Goal: Transaction & Acquisition: Book appointment/travel/reservation

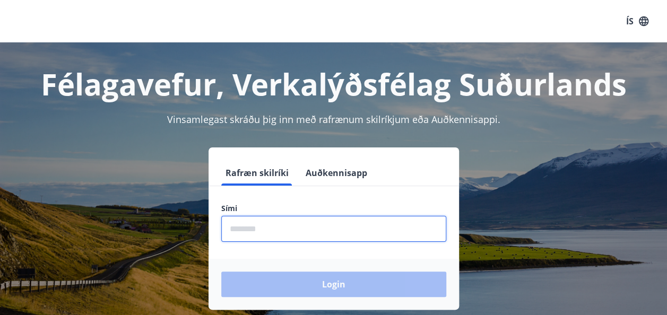
click at [290, 226] on input "phone" at bounding box center [333, 229] width 225 height 26
type input "********"
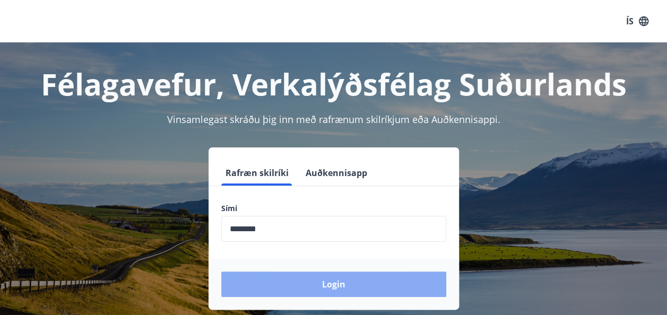
click at [310, 283] on button "Login" at bounding box center [333, 284] width 225 height 25
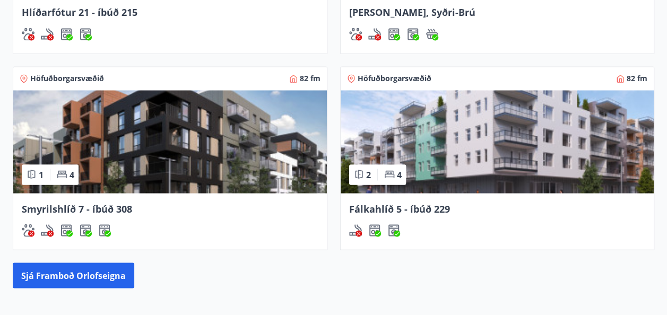
scroll to position [845, 0]
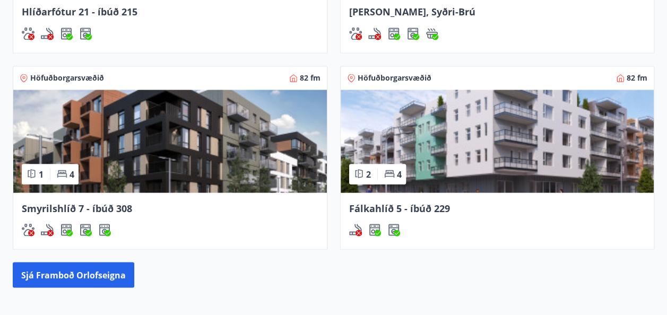
click at [396, 207] on span "Fálkahlíð 5 - íbúð 229" at bounding box center [399, 208] width 101 height 13
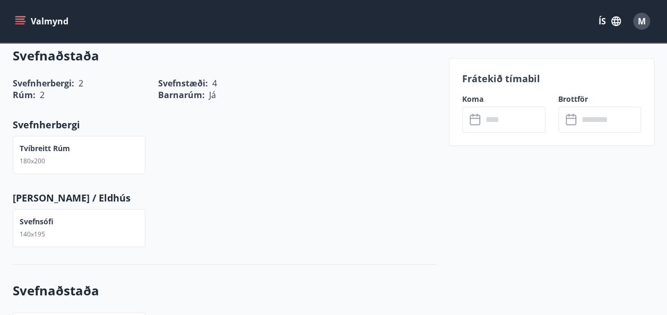
scroll to position [429, 0]
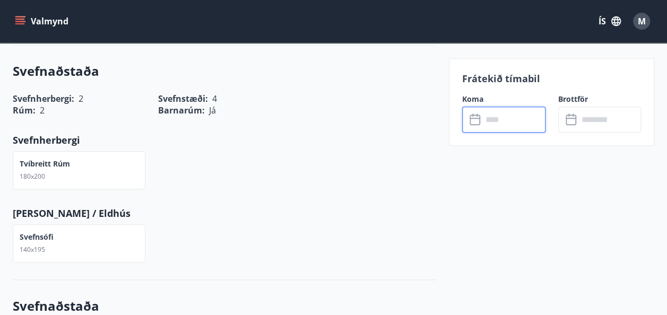
click at [496, 124] on input "text" at bounding box center [513, 120] width 63 height 26
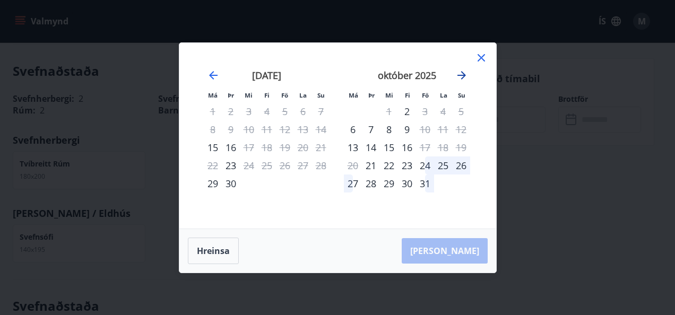
click at [459, 77] on icon "Move forward to switch to the next month." at bounding box center [461, 75] width 13 height 13
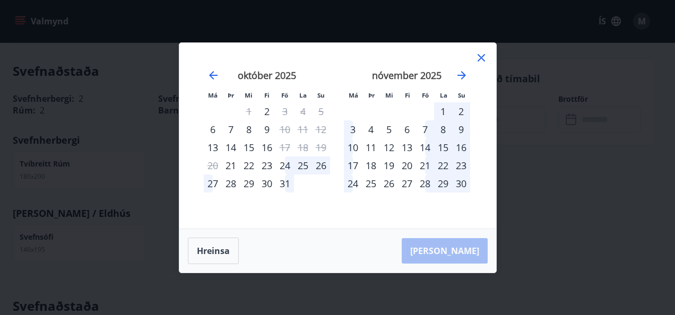
click at [425, 145] on div "14" at bounding box center [425, 147] width 18 height 18
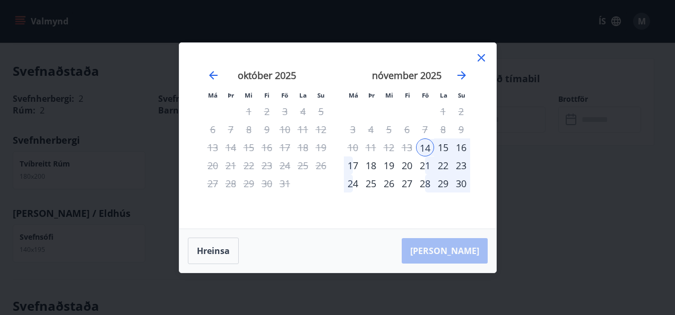
click at [465, 145] on div "16" at bounding box center [461, 147] width 18 height 18
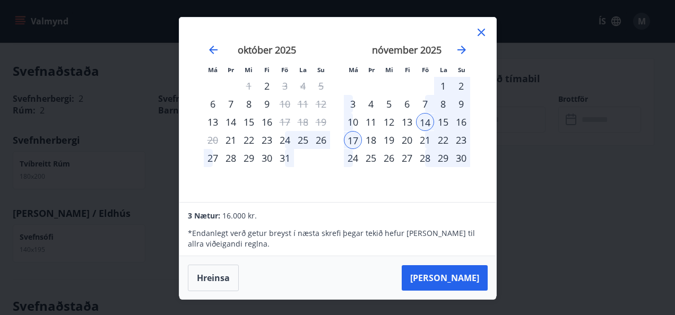
click at [460, 118] on div "16" at bounding box center [461, 122] width 18 height 18
click at [462, 120] on div "16" at bounding box center [461, 122] width 18 height 18
click at [424, 119] on div "14" at bounding box center [425, 122] width 18 height 18
click at [443, 119] on div "15" at bounding box center [443, 122] width 18 height 18
click at [457, 119] on div "16" at bounding box center [461, 122] width 18 height 18
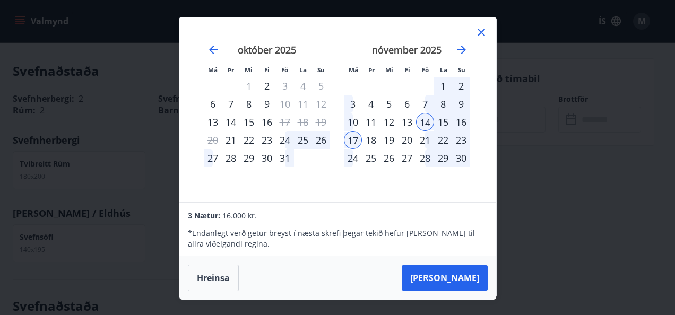
click at [415, 121] on div "13" at bounding box center [407, 122] width 18 height 18
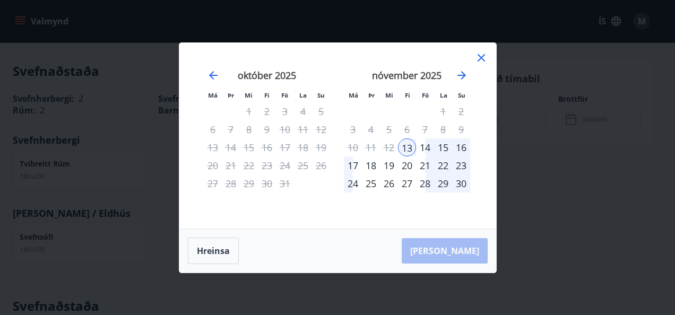
click at [422, 148] on div "14" at bounding box center [425, 147] width 18 height 18
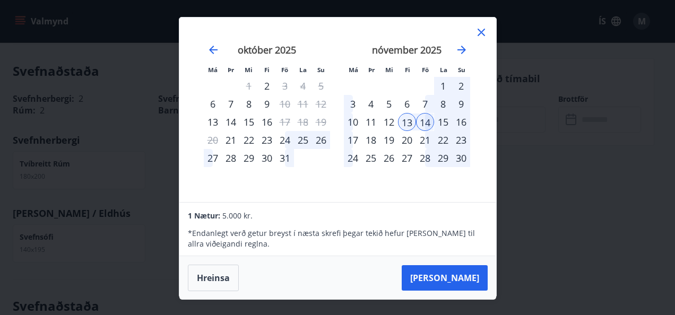
click at [405, 123] on div "13" at bounding box center [407, 122] width 18 height 18
click at [433, 124] on div "14" at bounding box center [425, 122] width 18 height 18
click at [423, 124] on div "14" at bounding box center [425, 122] width 18 height 18
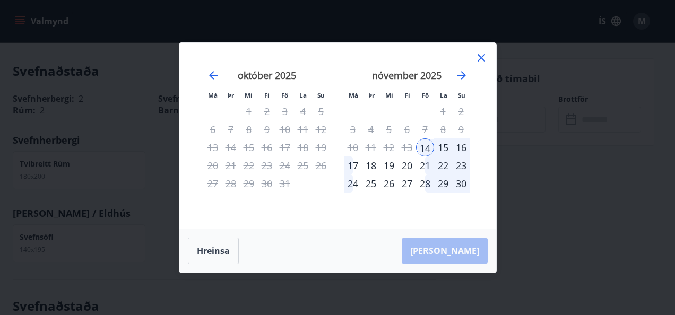
click at [460, 145] on div "16" at bounding box center [461, 147] width 18 height 18
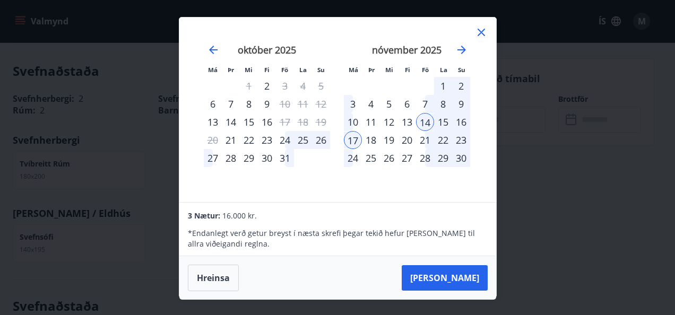
click at [484, 31] on icon at bounding box center [481, 32] width 13 height 13
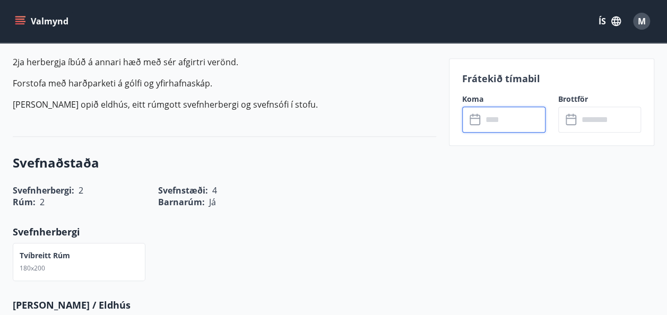
scroll to position [336, 0]
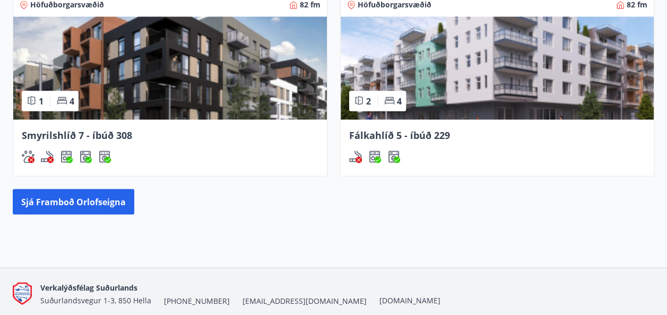
scroll to position [918, 0]
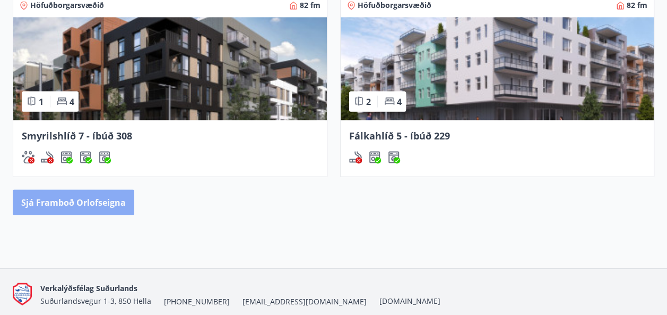
click at [74, 193] on button "Sjá framboð orlofseigna" at bounding box center [73, 201] width 121 height 25
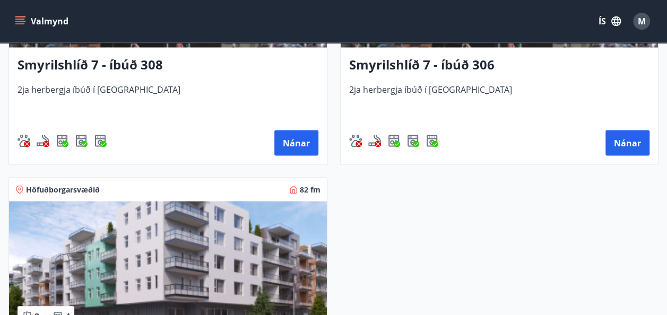
scroll to position [861, 0]
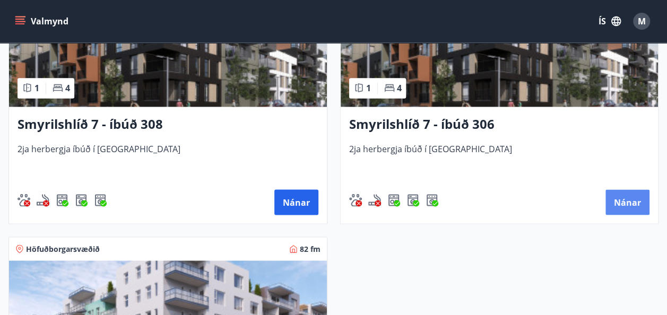
click at [635, 202] on button "Nánar" at bounding box center [627, 201] width 44 height 25
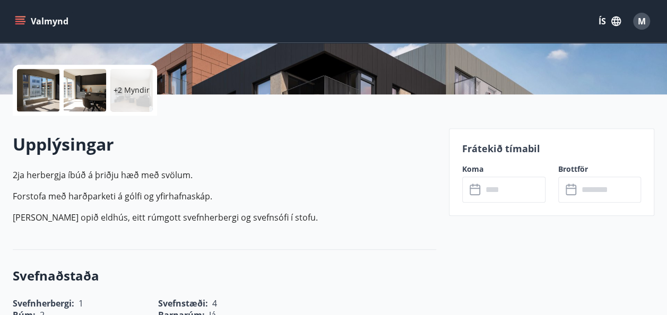
scroll to position [230, 0]
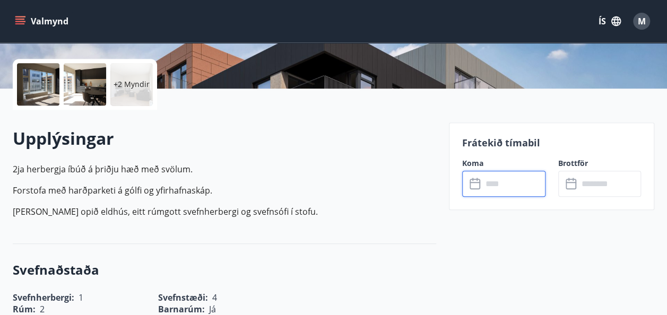
click at [501, 184] on input "text" at bounding box center [513, 184] width 63 height 26
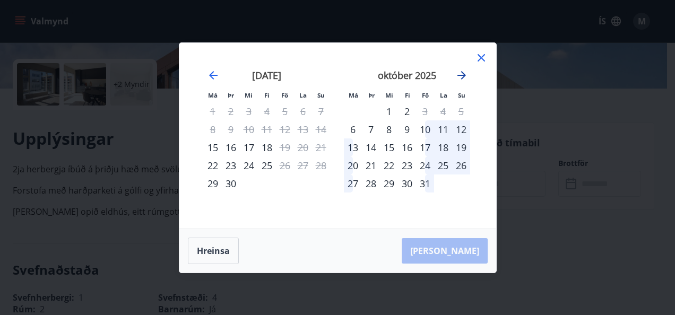
click at [464, 77] on icon "Move forward to switch to the next month." at bounding box center [461, 75] width 13 height 13
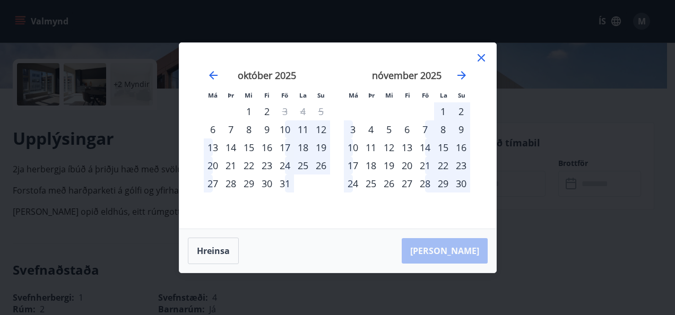
click at [423, 146] on div "14" at bounding box center [425, 147] width 18 height 18
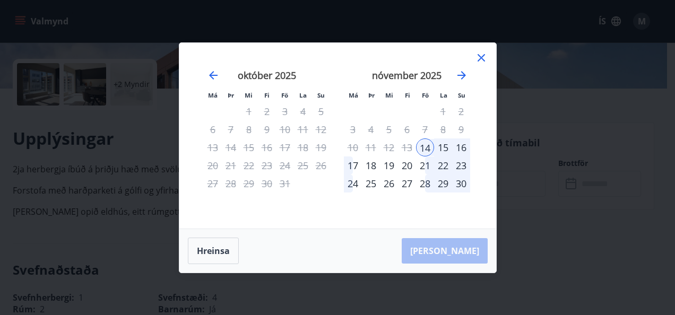
click at [464, 146] on div "16" at bounding box center [461, 147] width 18 height 18
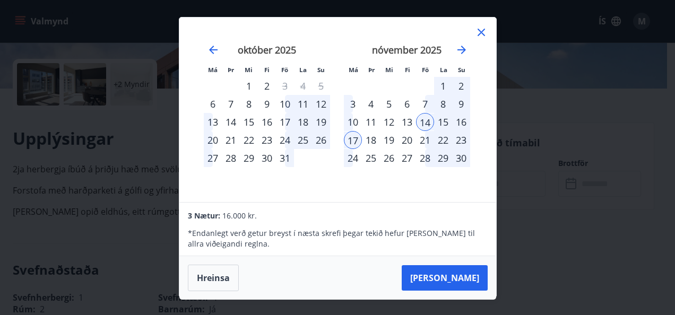
click at [481, 30] on icon at bounding box center [481, 32] width 13 height 13
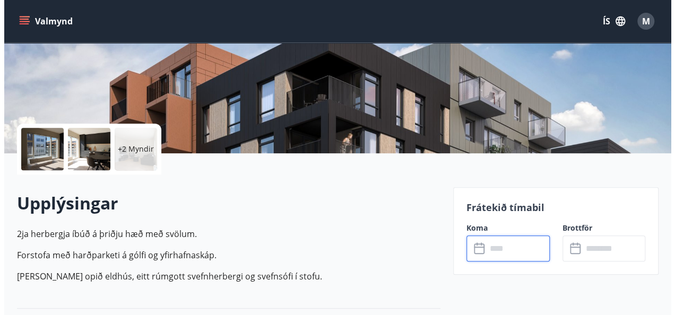
scroll to position [164, 0]
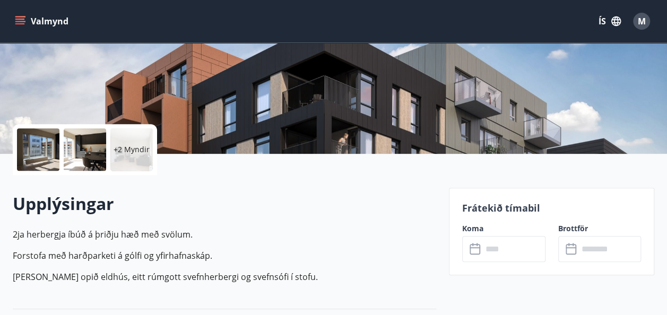
click at [30, 156] on div at bounding box center [38, 149] width 42 height 42
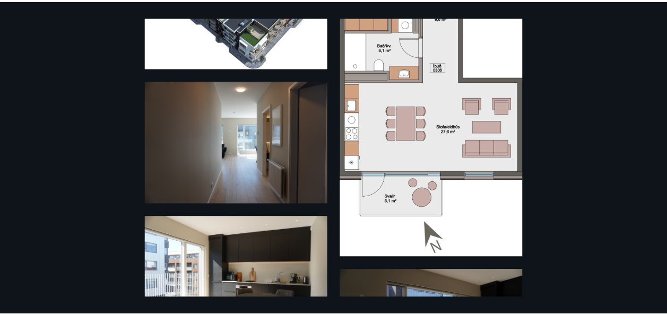
scroll to position [0, 0]
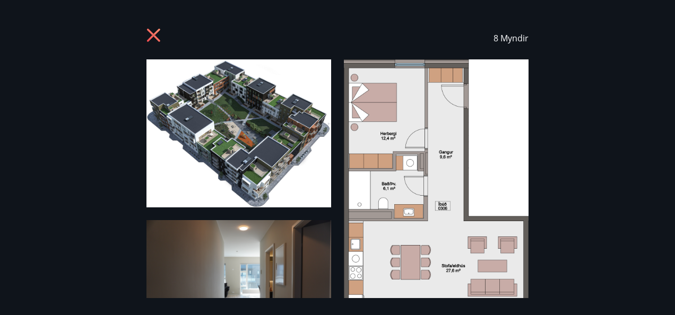
click at [156, 34] on icon at bounding box center [154, 36] width 17 height 17
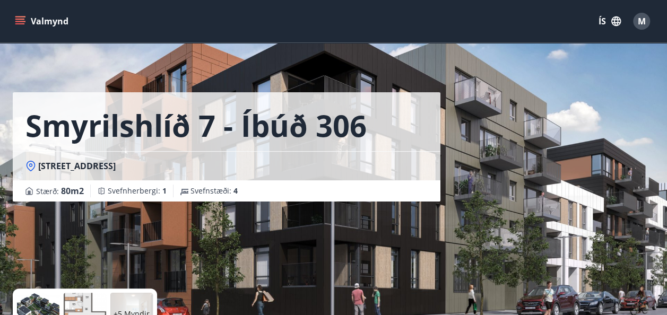
click at [56, 20] on button "Valmynd" at bounding box center [43, 21] width 60 height 19
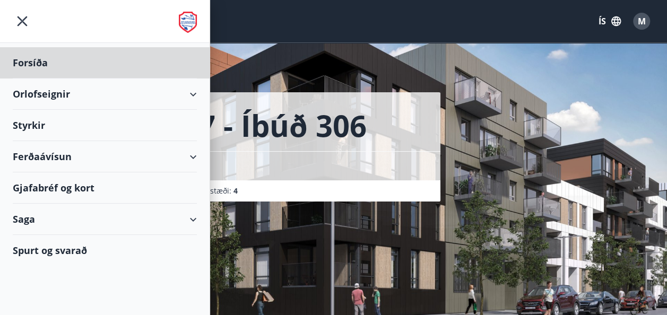
click at [23, 119] on div "Styrkir" at bounding box center [105, 125] width 184 height 31
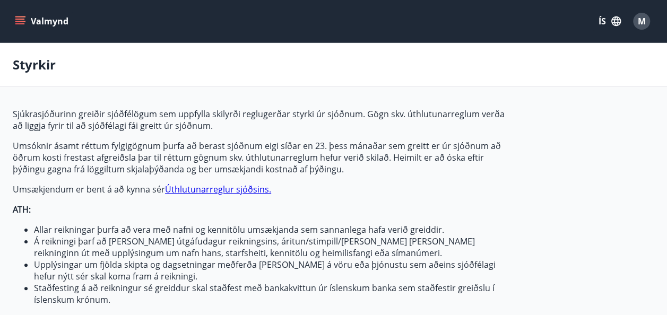
type input "***"
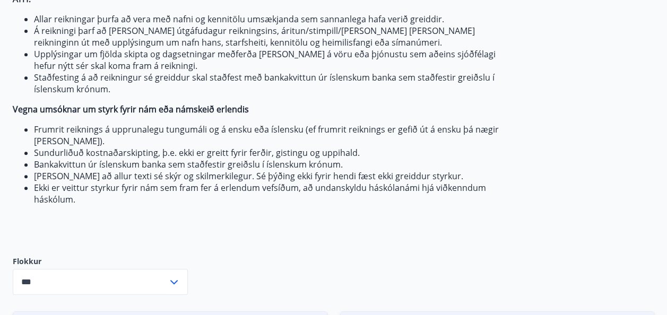
scroll to position [208, 0]
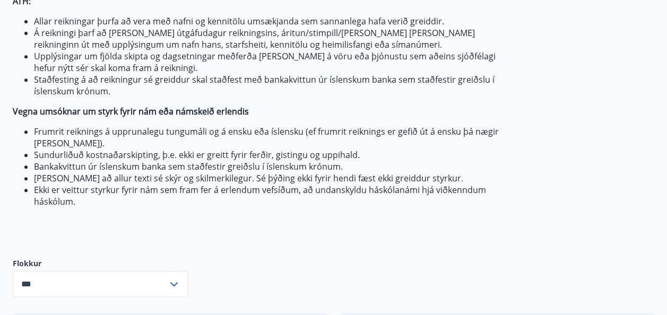
click at [177, 282] on icon at bounding box center [173, 284] width 7 height 4
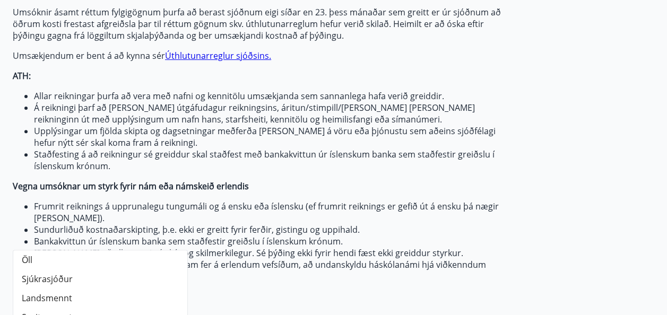
scroll to position [0, 0]
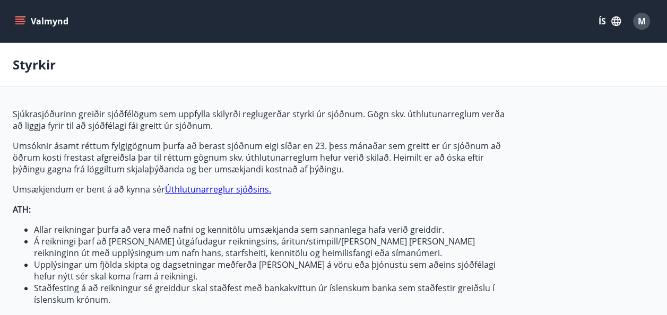
click at [22, 20] on icon "menu" at bounding box center [20, 21] width 11 height 11
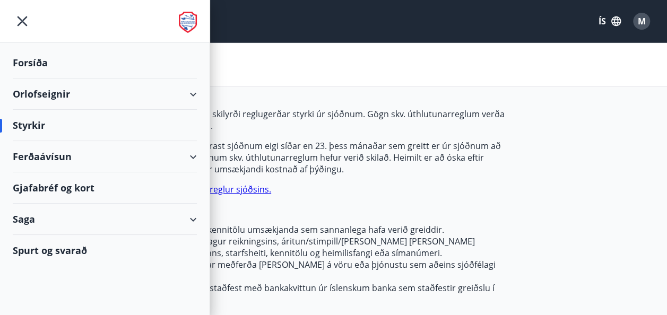
click at [195, 155] on div "Ferðaávísun" at bounding box center [105, 156] width 184 height 31
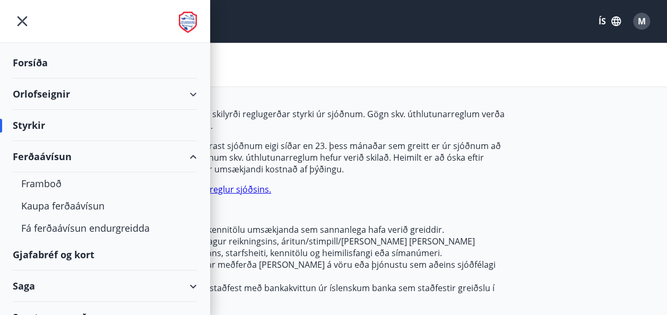
click at [195, 155] on div "Ferðaávísun" at bounding box center [104, 156] width 209 height 31
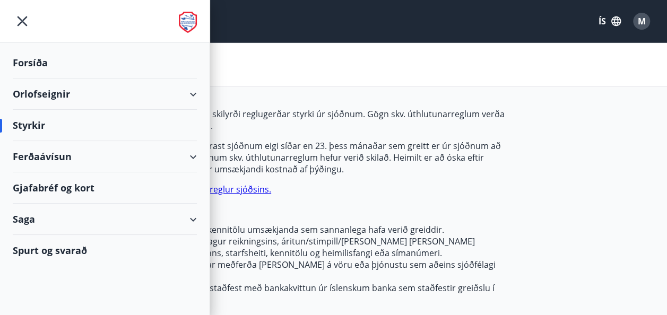
click at [193, 214] on div "Saga" at bounding box center [105, 219] width 184 height 31
click at [187, 220] on div "Saga" at bounding box center [105, 219] width 184 height 31
click at [269, 74] on div "Styrkir" at bounding box center [333, 65] width 667 height 44
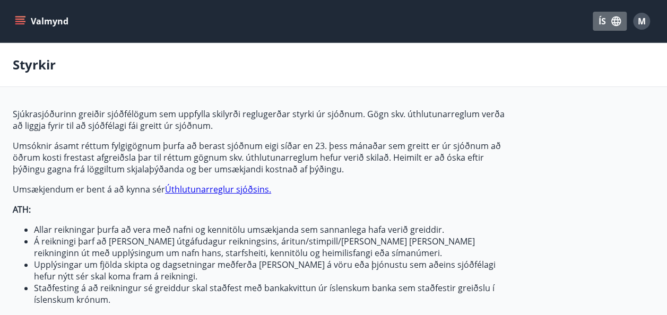
click at [604, 17] on button "ÍS" at bounding box center [609, 21] width 34 height 19
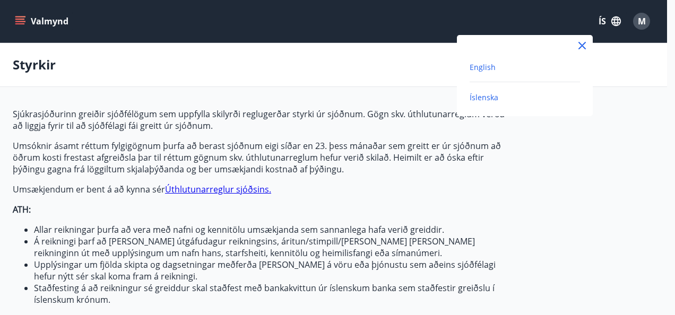
click at [483, 67] on span "English" at bounding box center [482, 67] width 26 height 10
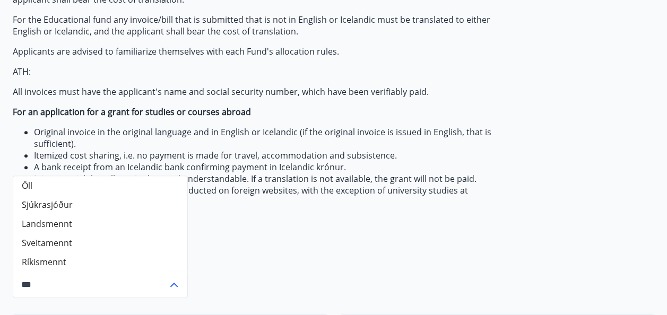
scroll to position [190, 0]
click at [174, 285] on icon at bounding box center [174, 284] width 13 height 13
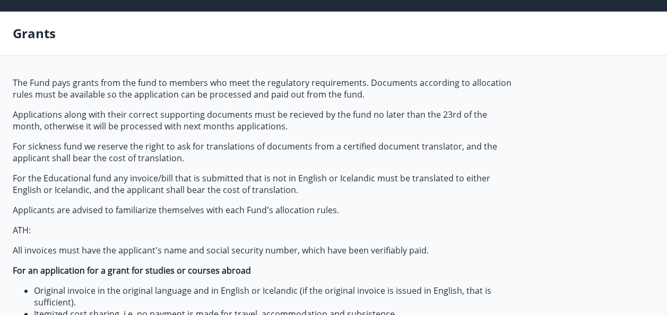
scroll to position [0, 0]
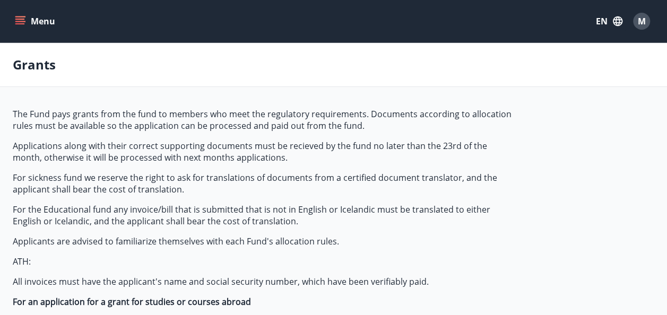
click at [21, 18] on icon "menu" at bounding box center [20, 21] width 11 height 11
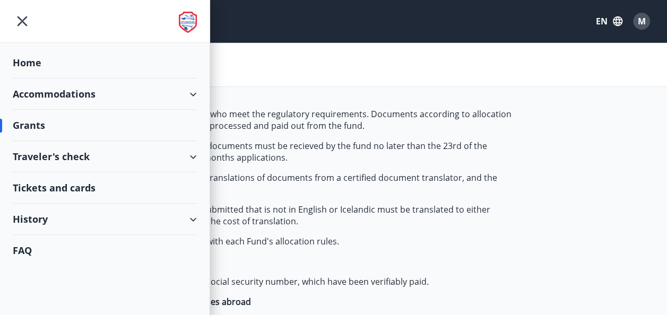
click at [191, 91] on div "Accommodations" at bounding box center [105, 93] width 184 height 31
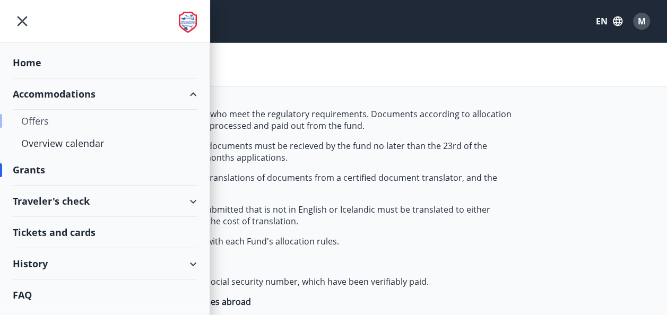
click at [43, 120] on div "Offers" at bounding box center [104, 121] width 167 height 22
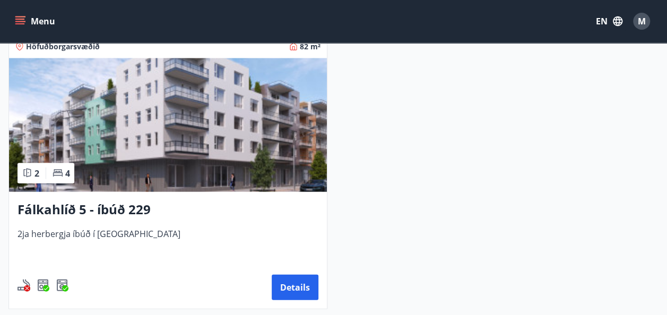
scroll to position [1073, 0]
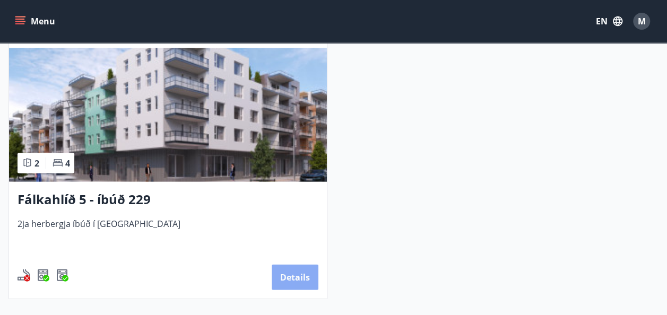
click at [286, 275] on button "Details" at bounding box center [295, 277] width 47 height 25
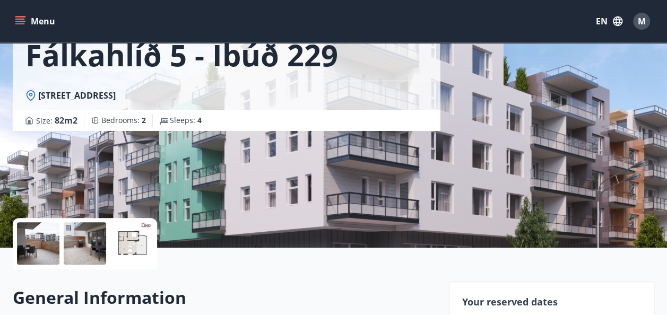
scroll to position [60, 0]
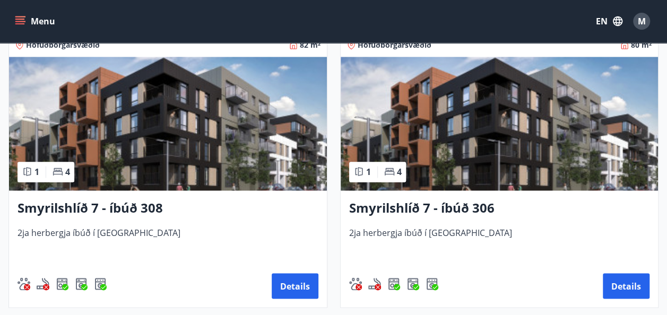
scroll to position [778, 0]
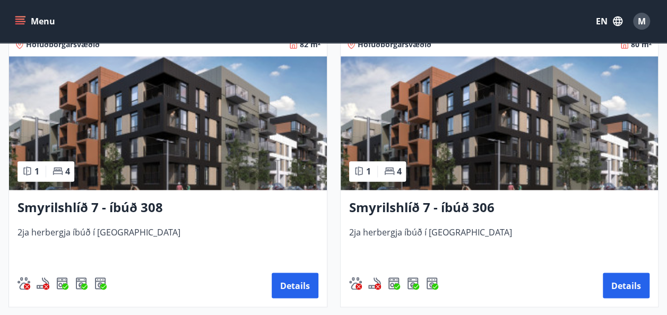
click at [429, 205] on h3 "Smyrilshlíð 7 - íbúð 306" at bounding box center [499, 207] width 301 height 19
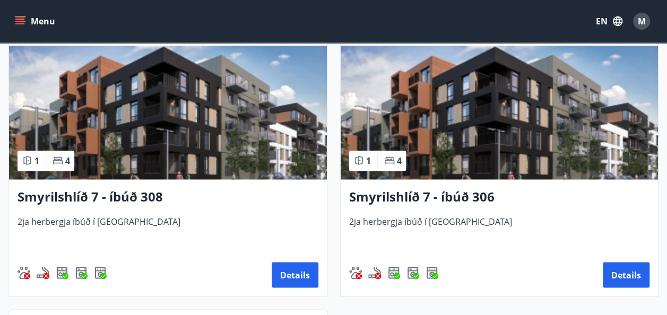
scroll to position [788, 0]
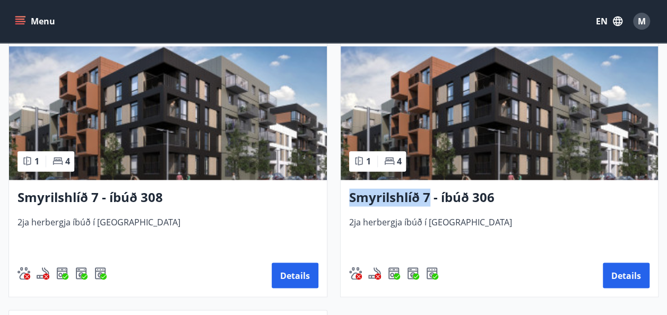
drag, startPoint x: 431, startPoint y: 193, endPoint x: 347, endPoint y: 187, distance: 83.5
click at [347, 187] on div "Smyrilshlíð 7 - íbúð 306 2ja herbergja íbúð í [GEOGRAPHIC_DATA] Details" at bounding box center [499, 238] width 318 height 117
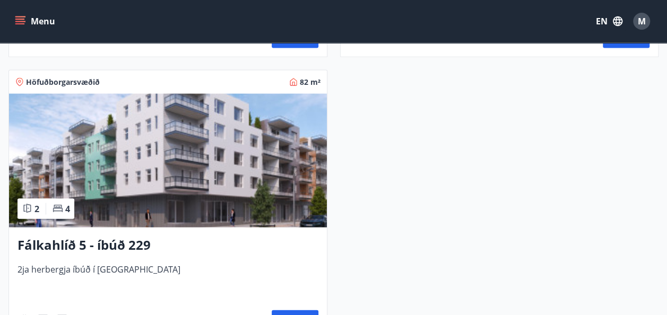
scroll to position [1053, 0]
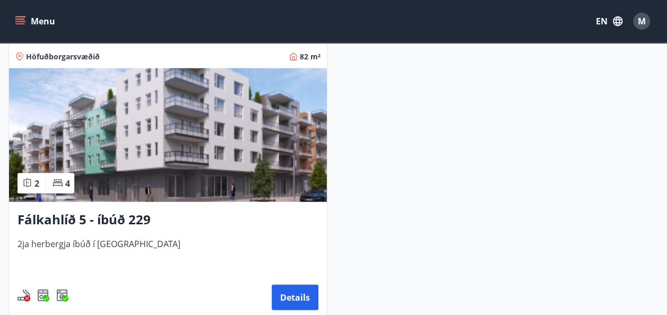
click at [109, 219] on h3 "Fálkahlíð 5 - íbúð 229" at bounding box center [168, 220] width 301 height 19
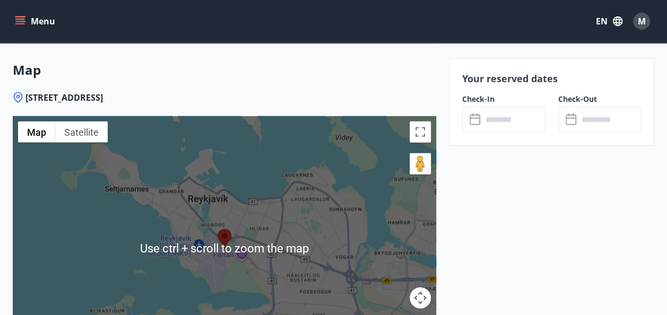
scroll to position [1223, 0]
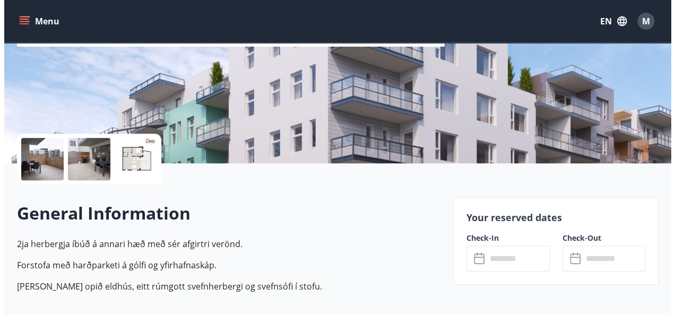
scroll to position [154, 0]
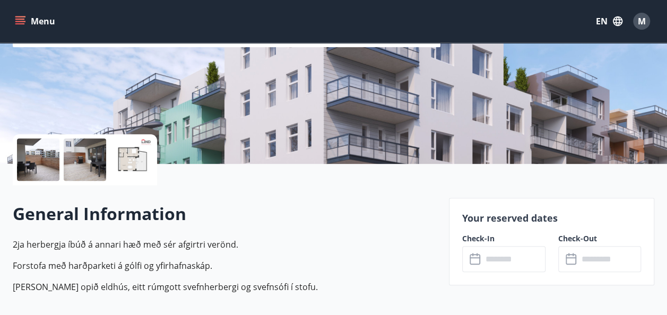
click at [42, 158] on div at bounding box center [38, 159] width 42 height 42
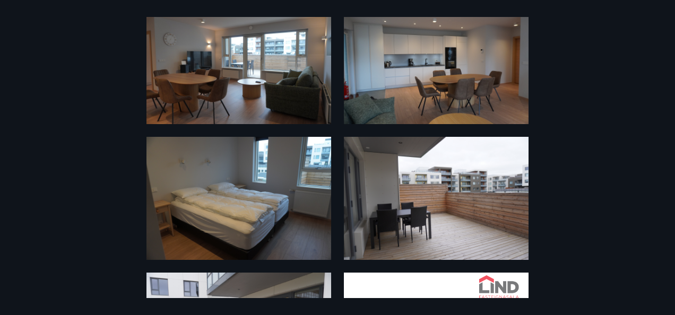
scroll to position [0, 0]
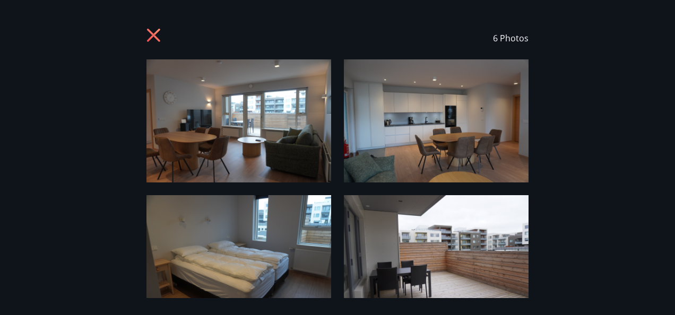
click at [424, 207] on img at bounding box center [436, 256] width 185 height 123
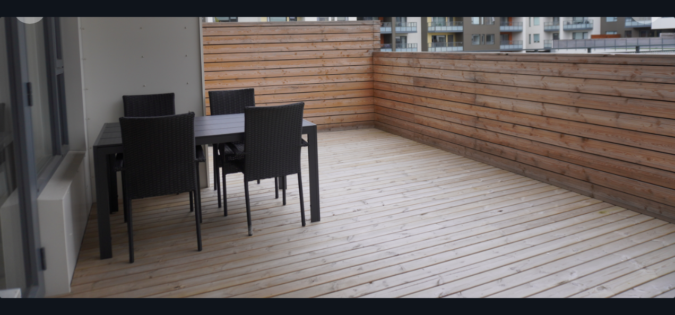
scroll to position [210, 0]
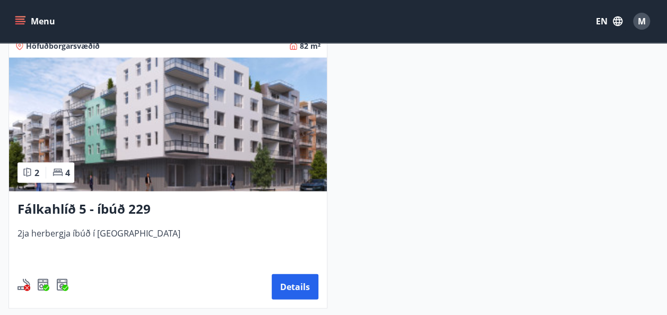
scroll to position [1064, 0]
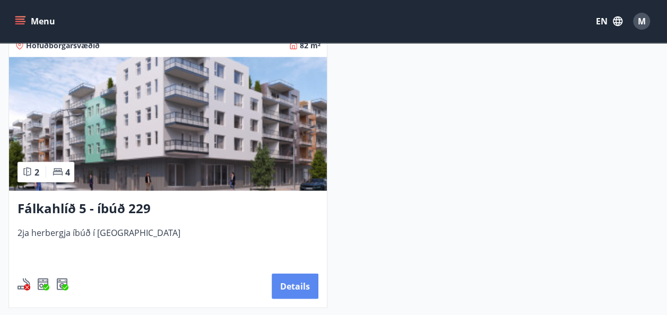
click at [296, 280] on button "Details" at bounding box center [295, 286] width 47 height 25
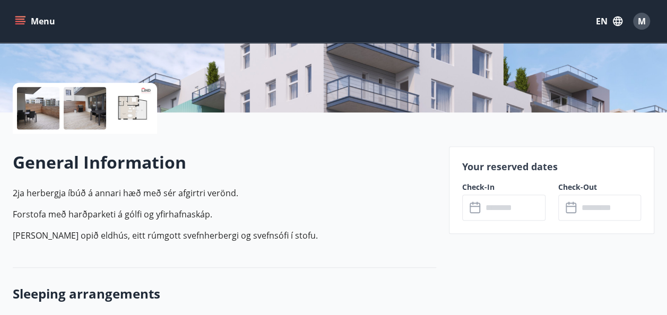
scroll to position [207, 0]
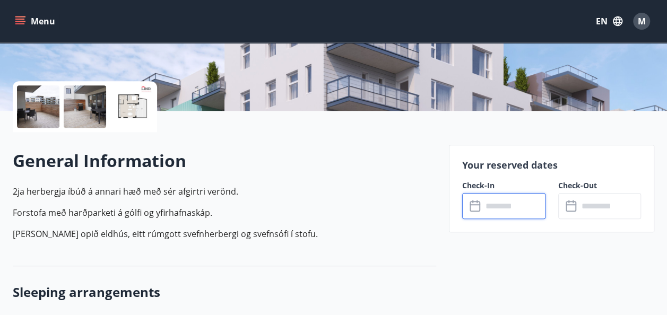
click at [497, 211] on input "text" at bounding box center [513, 206] width 63 height 26
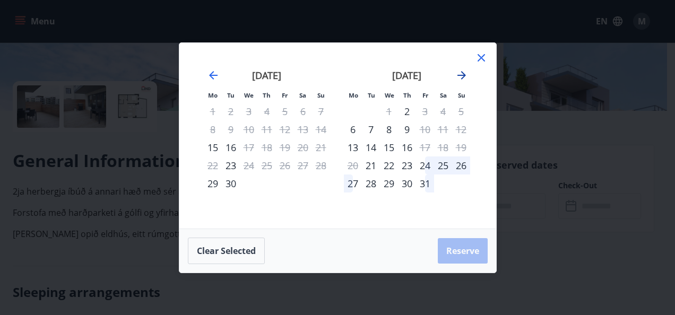
click at [462, 77] on icon "Move forward to switch to the next month." at bounding box center [461, 75] width 8 height 8
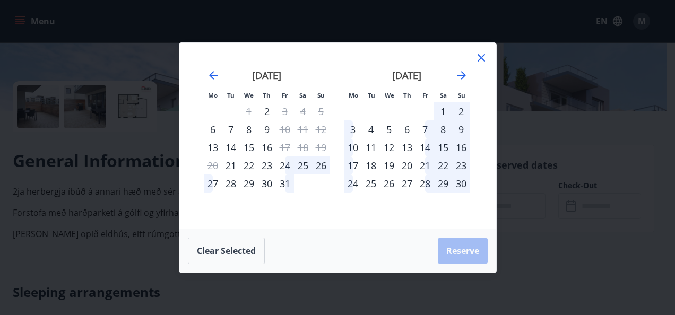
click at [423, 147] on div "14" at bounding box center [425, 147] width 18 height 18
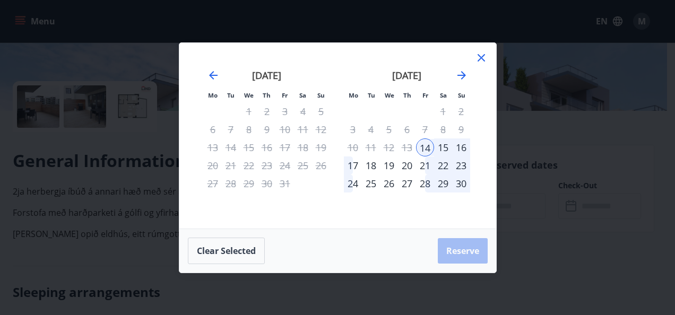
click at [462, 146] on div "16" at bounding box center [461, 147] width 18 height 18
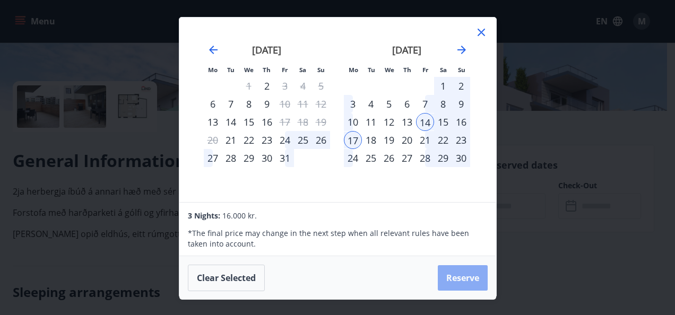
click at [468, 270] on button "Reserve" at bounding box center [463, 277] width 50 height 25
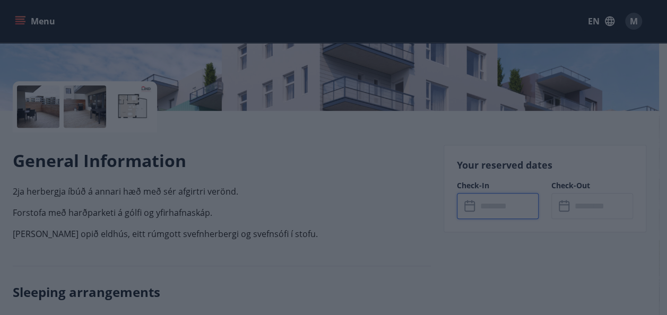
type input "******"
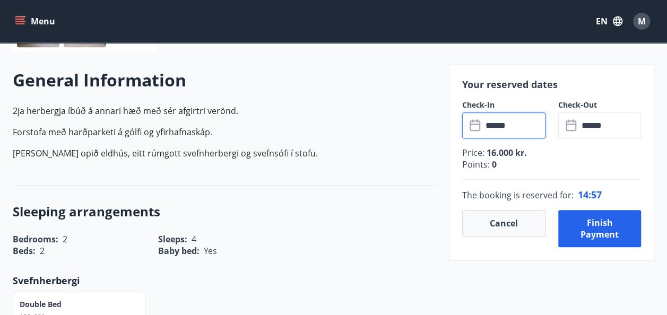
scroll to position [287, 0]
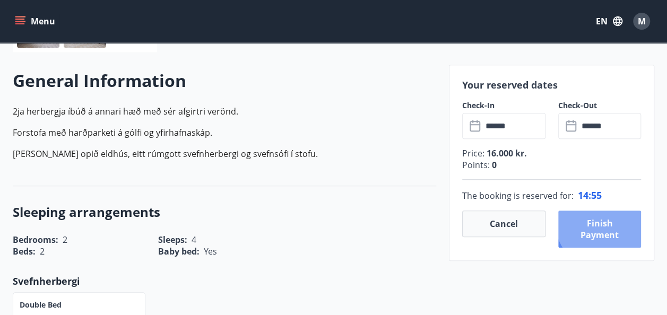
click at [604, 221] on button "Finish payment" at bounding box center [599, 229] width 83 height 37
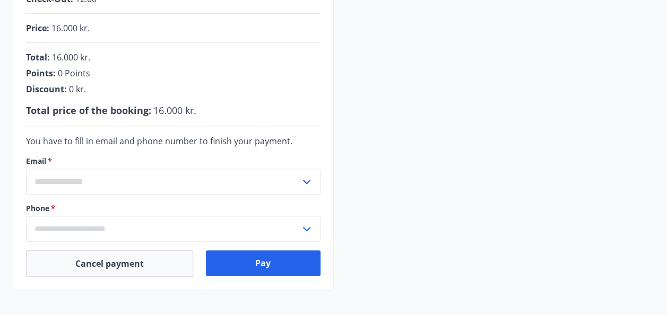
scroll to position [302, 0]
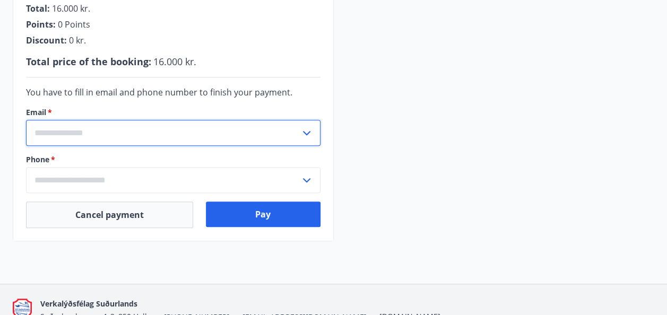
click at [111, 133] on input "text" at bounding box center [163, 133] width 274 height 26
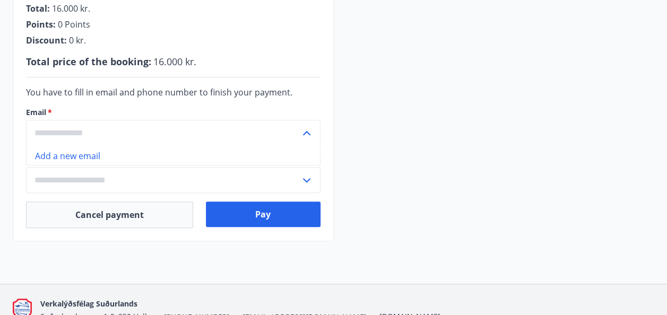
click at [111, 132] on input "text" at bounding box center [163, 133] width 274 height 26
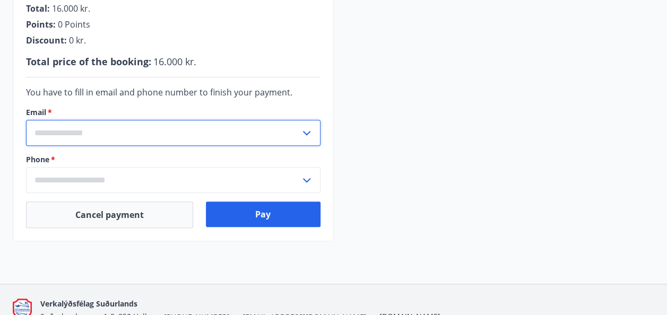
click at [111, 132] on input "text" at bounding box center [163, 133] width 274 height 26
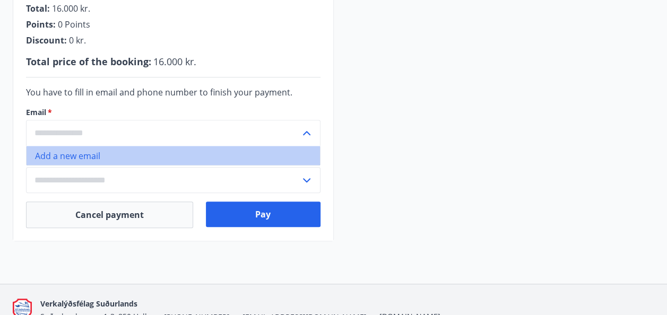
click at [84, 155] on li "Add a new email" at bounding box center [173, 155] width 293 height 19
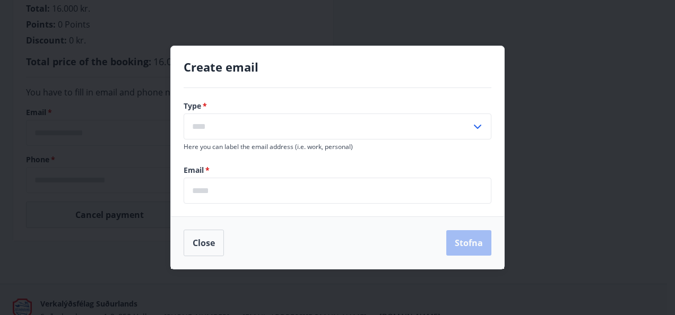
click at [251, 118] on input "text" at bounding box center [327, 126] width 287 height 26
click at [251, 143] on li "Personal" at bounding box center [337, 148] width 307 height 19
type input "********"
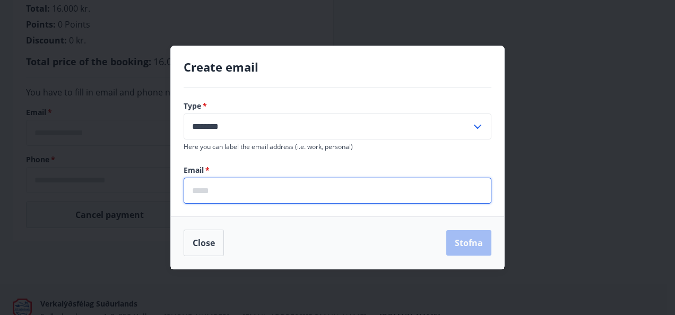
click at [245, 187] on input "email" at bounding box center [338, 191] width 308 height 26
type input "**********"
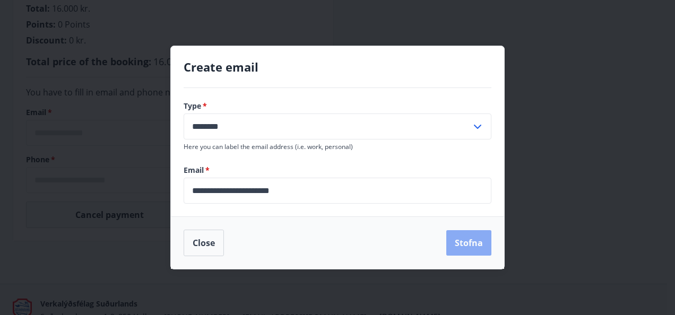
click at [474, 243] on button "Stofna" at bounding box center [468, 242] width 45 height 25
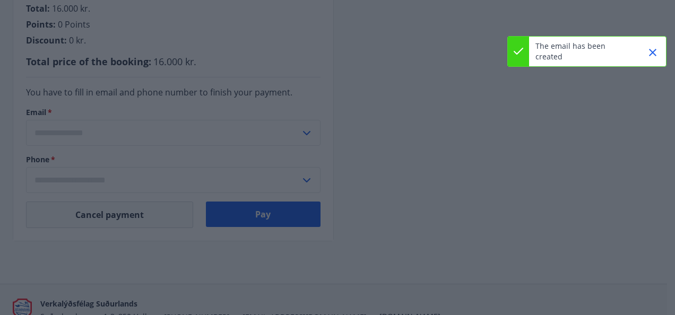
type input "**********"
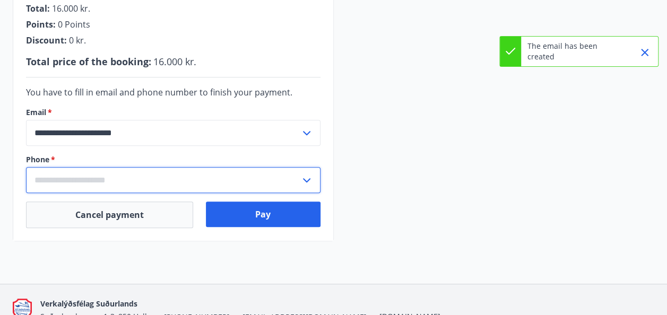
click at [190, 168] on input "text" at bounding box center [163, 180] width 274 height 26
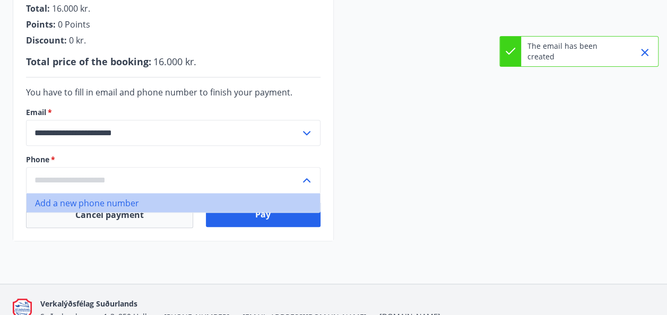
click at [100, 203] on li "Add a new phone number" at bounding box center [173, 202] width 293 height 19
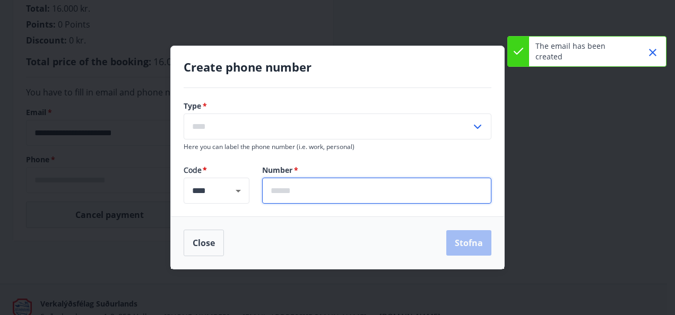
click at [291, 196] on input "text" at bounding box center [376, 191] width 229 height 26
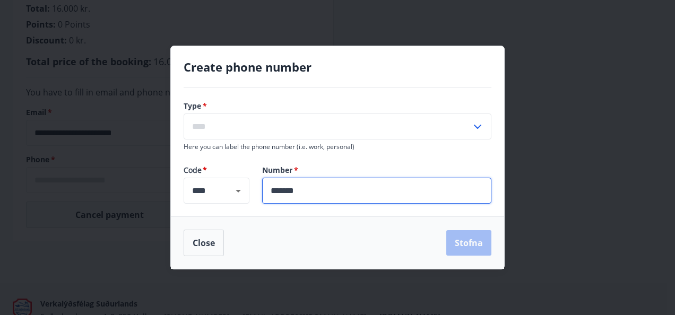
type input "*******"
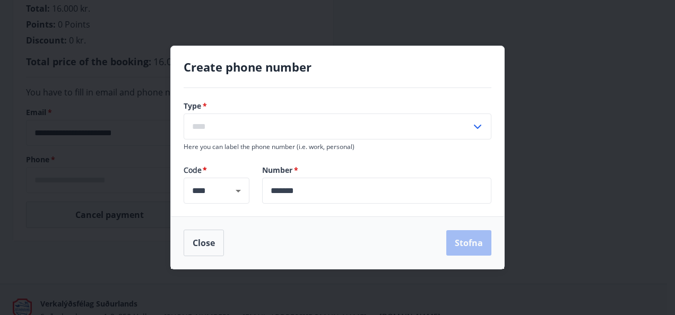
click at [309, 239] on div "Close Stofna" at bounding box center [338, 243] width 308 height 27
click at [453, 121] on input "text" at bounding box center [327, 126] width 287 height 26
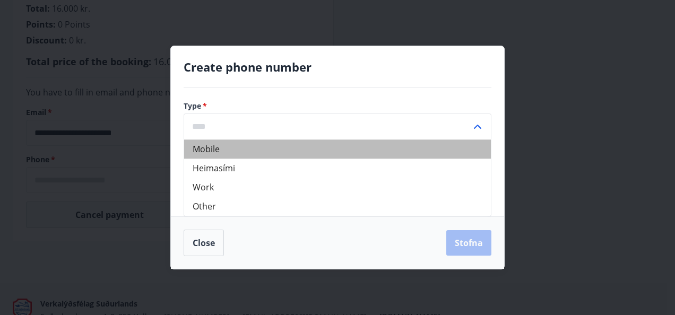
click at [330, 152] on li "Mobile" at bounding box center [337, 148] width 307 height 19
type input "******"
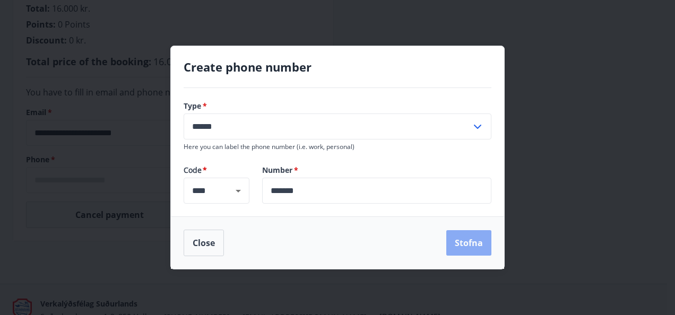
click at [462, 238] on button "Stofna" at bounding box center [468, 242] width 45 height 25
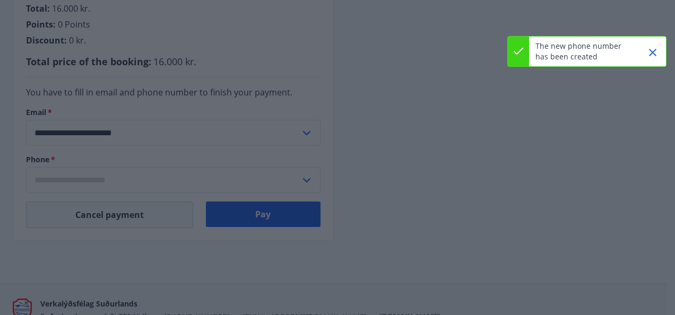
type input "**********"
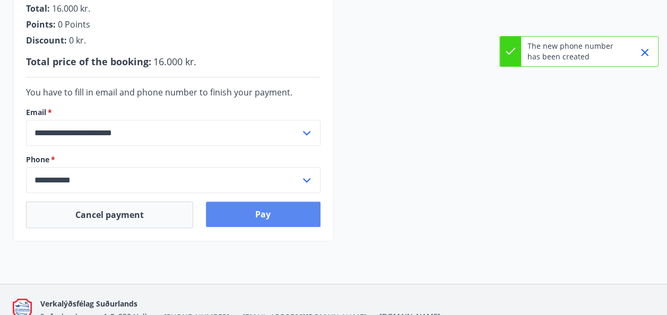
click at [263, 216] on button "Pay" at bounding box center [263, 214] width 115 height 25
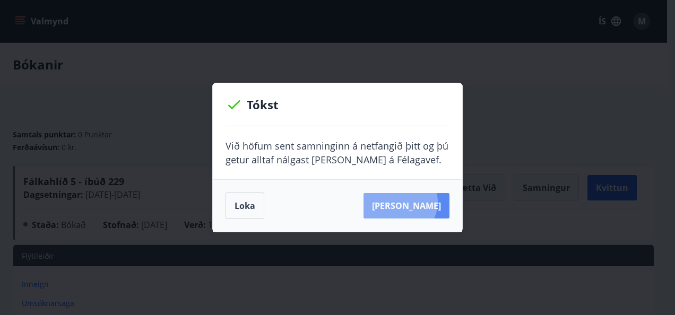
click at [416, 202] on button "Sjá samning" at bounding box center [406, 205] width 86 height 25
click at [422, 207] on button "Sjá samning" at bounding box center [406, 205] width 86 height 25
